Goal: Task Accomplishment & Management: Complete application form

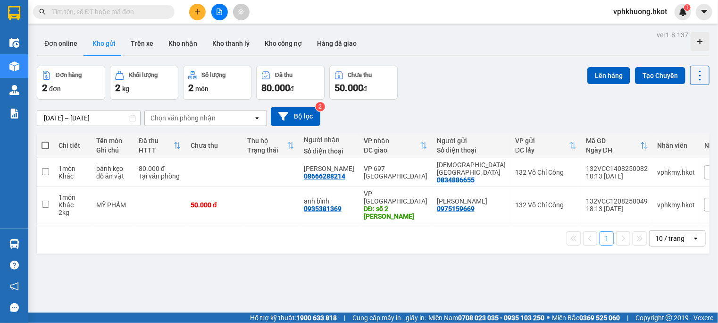
click at [101, 11] on input "text" at bounding box center [107, 12] width 111 height 10
paste input "132VCC1108250016"
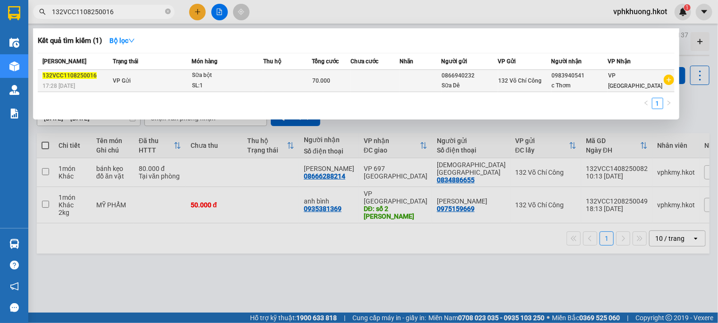
type input "132VCC1108250016"
click at [282, 71] on td at bounding box center [287, 81] width 49 height 22
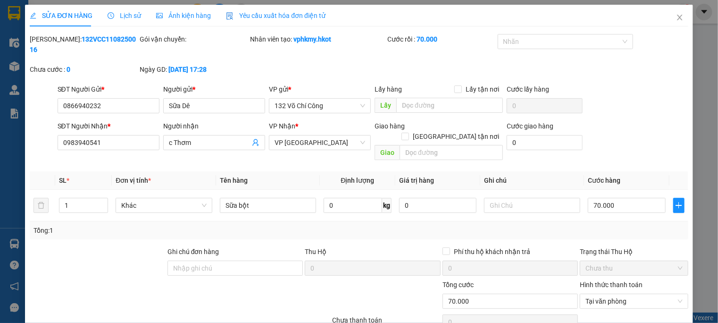
type input "0866940232"
type input "Sữa Dê"
type input "0983940541"
type input "c Thơm"
type input "70.000"
